Goal: Task Accomplishment & Management: Use online tool/utility

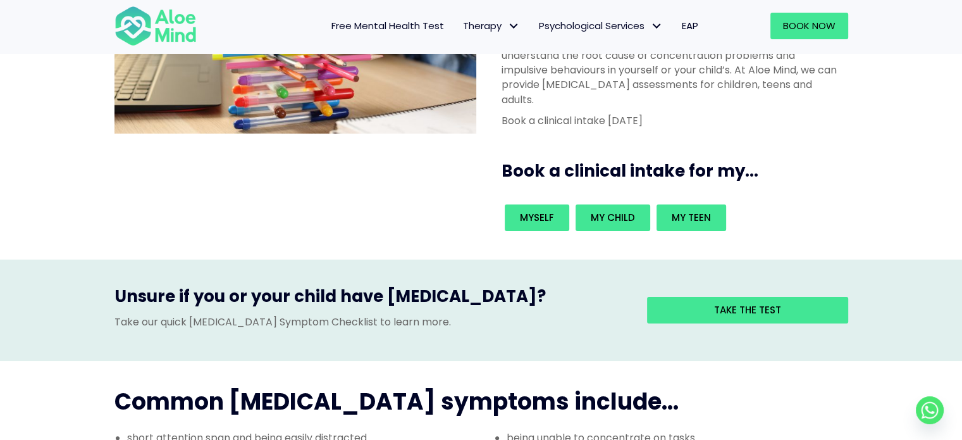
scroll to position [190, 0]
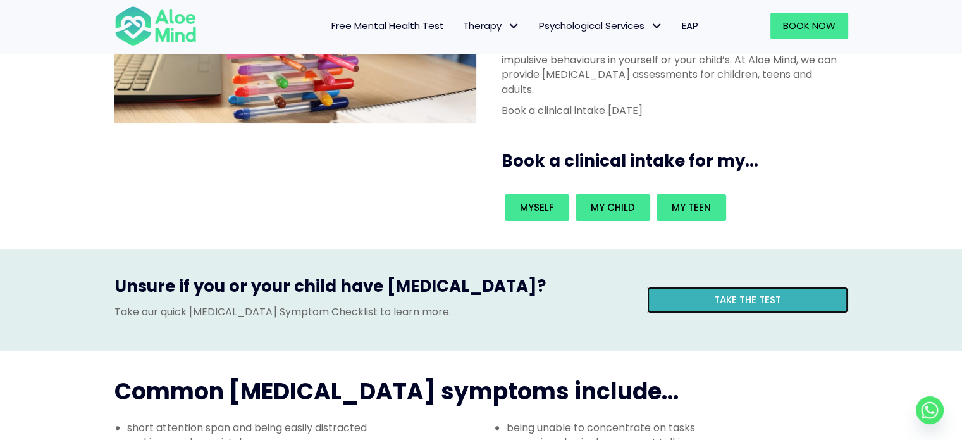
click at [711, 287] on link "Take the test" at bounding box center [747, 300] width 201 height 27
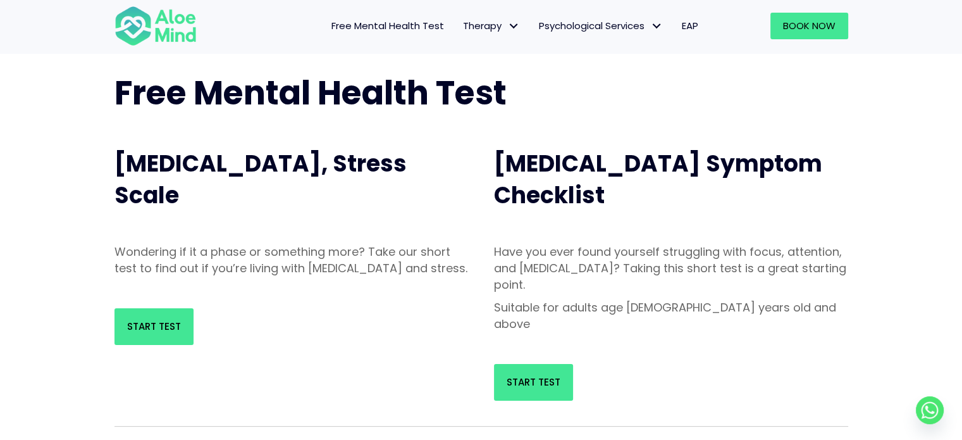
scroll to position [63, 0]
click at [515, 364] on link "Start Test" at bounding box center [533, 382] width 79 height 37
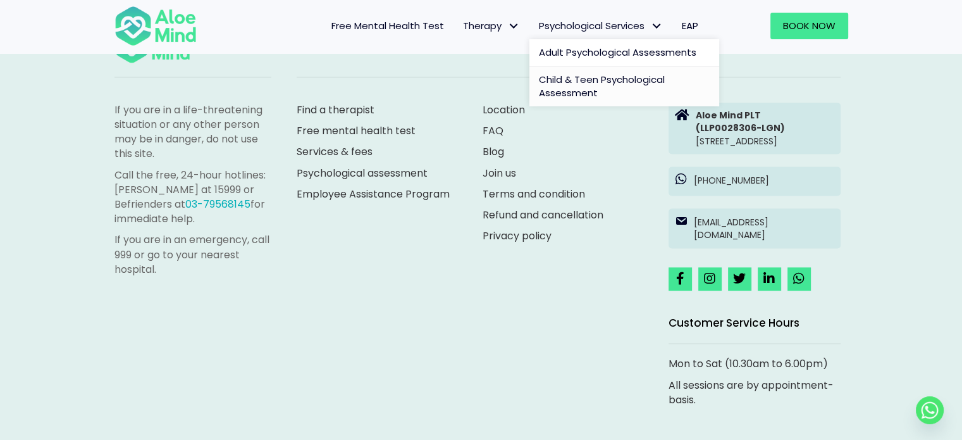
scroll to position [1865, 0]
